Goal: Task Accomplishment & Management: Use online tool/utility

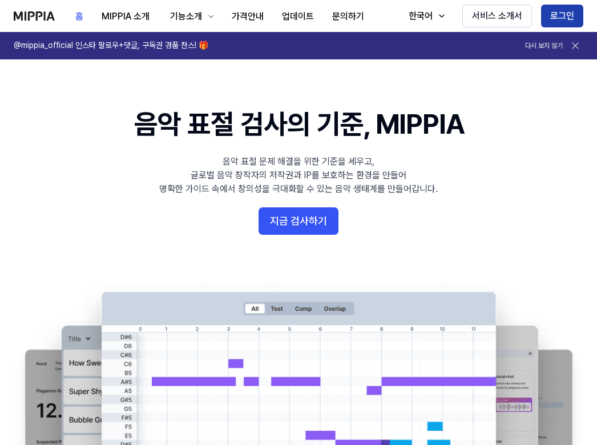
click at [552, 13] on button "로그인" at bounding box center [562, 16] width 42 height 23
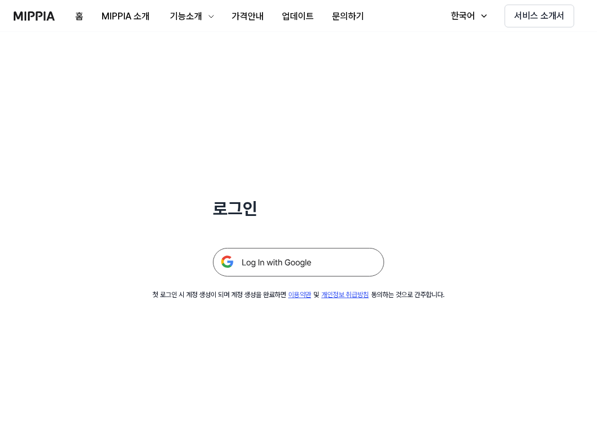
click at [285, 254] on img at bounding box center [298, 262] width 171 height 29
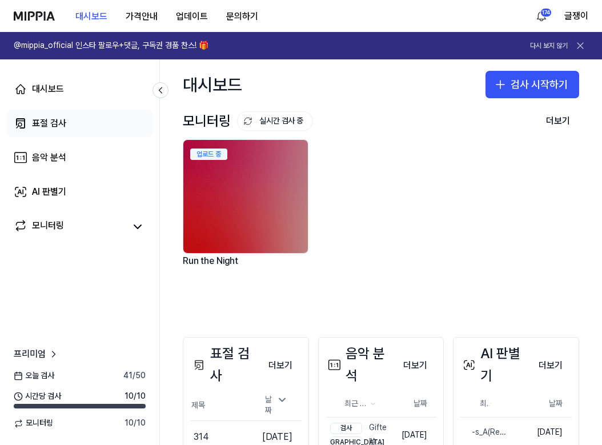
click at [43, 118] on div "표절 검사" at bounding box center [49, 123] width 34 height 14
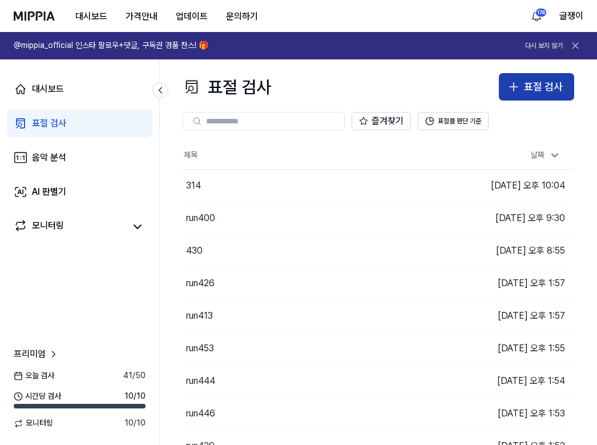
click at [538, 81] on div "표절 검사" at bounding box center [543, 87] width 39 height 17
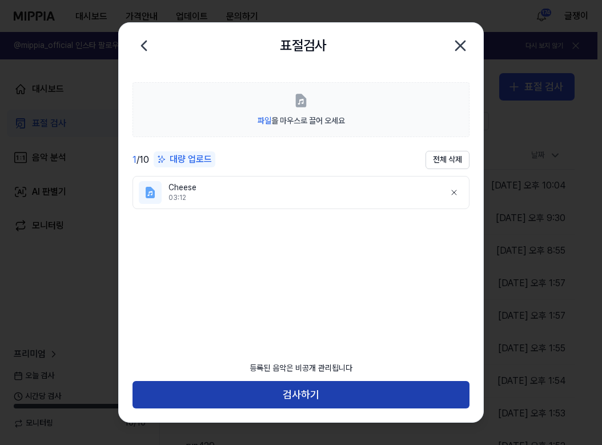
click at [296, 394] on button "검사하기" at bounding box center [300, 394] width 337 height 27
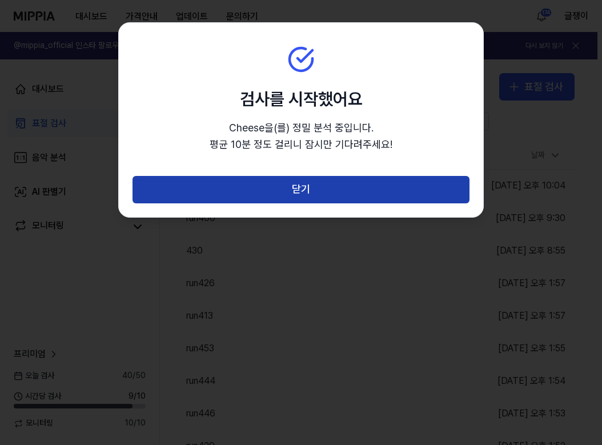
click at [306, 193] on button "닫기" at bounding box center [300, 189] width 337 height 27
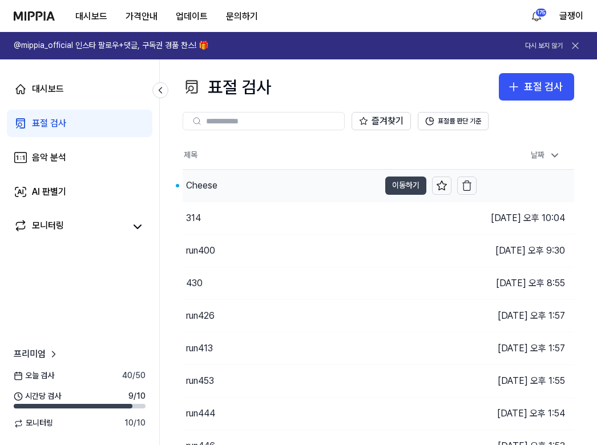
click at [406, 185] on button "이동하기" at bounding box center [405, 185] width 41 height 18
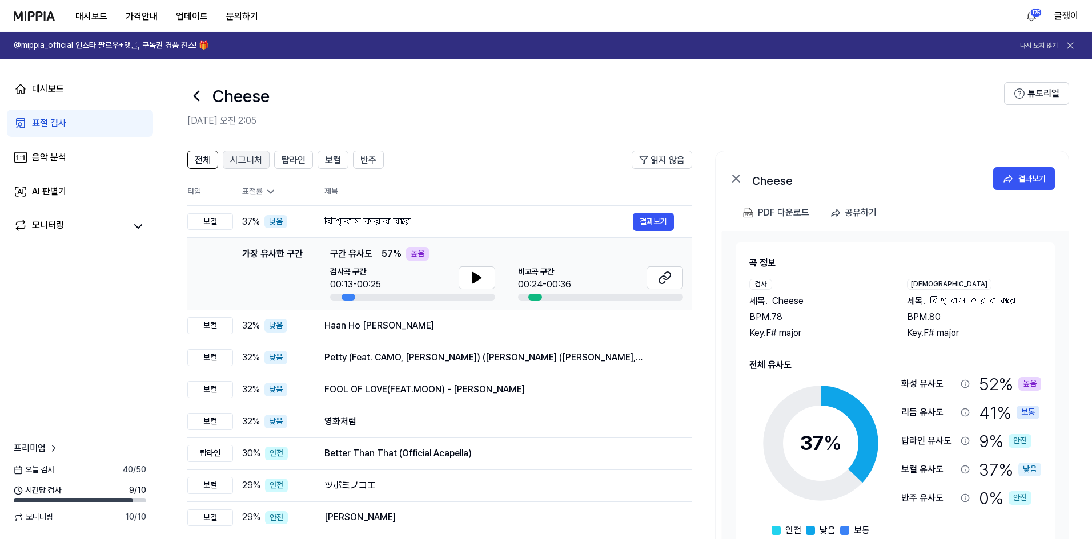
click at [257, 164] on span "시그니처" at bounding box center [246, 161] width 32 height 14
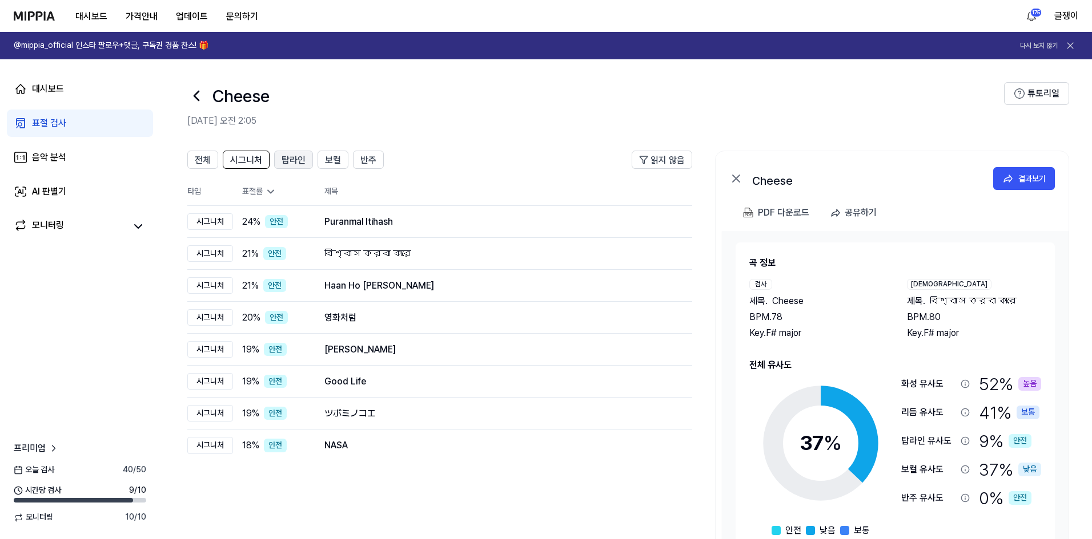
click at [288, 160] on span "탑라인" at bounding box center [293, 161] width 24 height 14
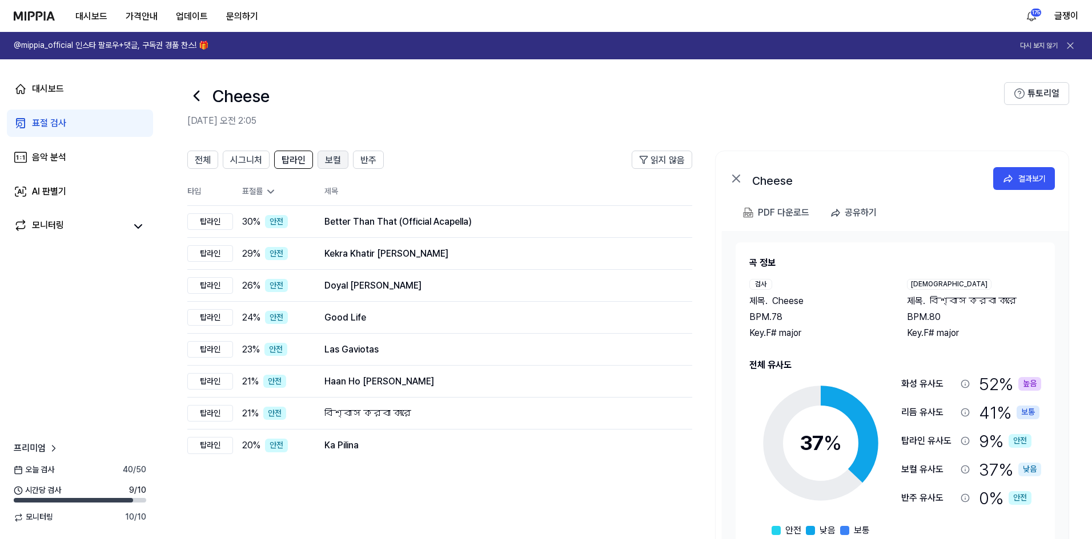
click at [328, 157] on span "보컬" at bounding box center [333, 161] width 16 height 14
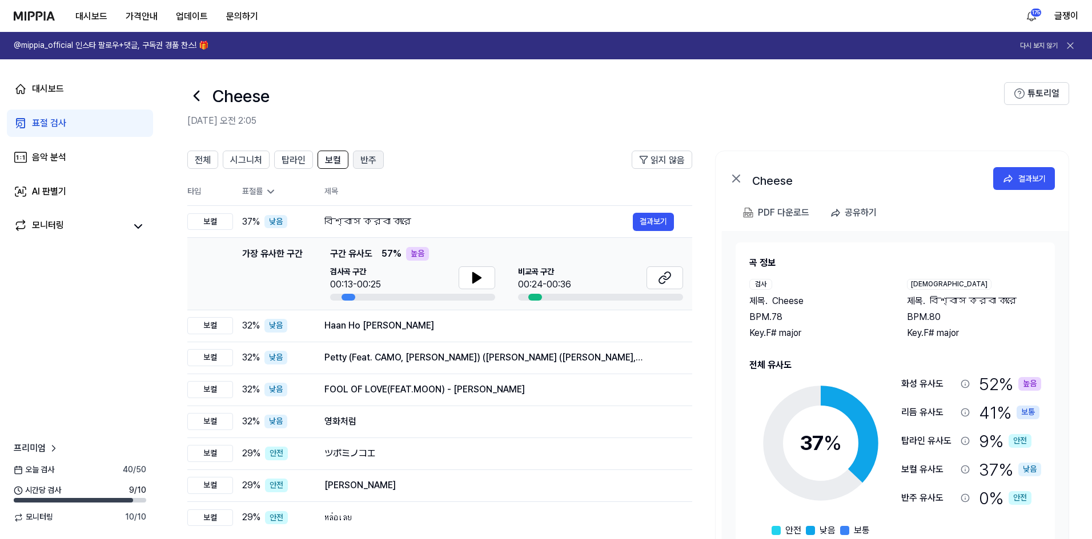
click at [359, 157] on button "반주" at bounding box center [368, 160] width 31 height 18
